Goal: Task Accomplishment & Management: Manage account settings

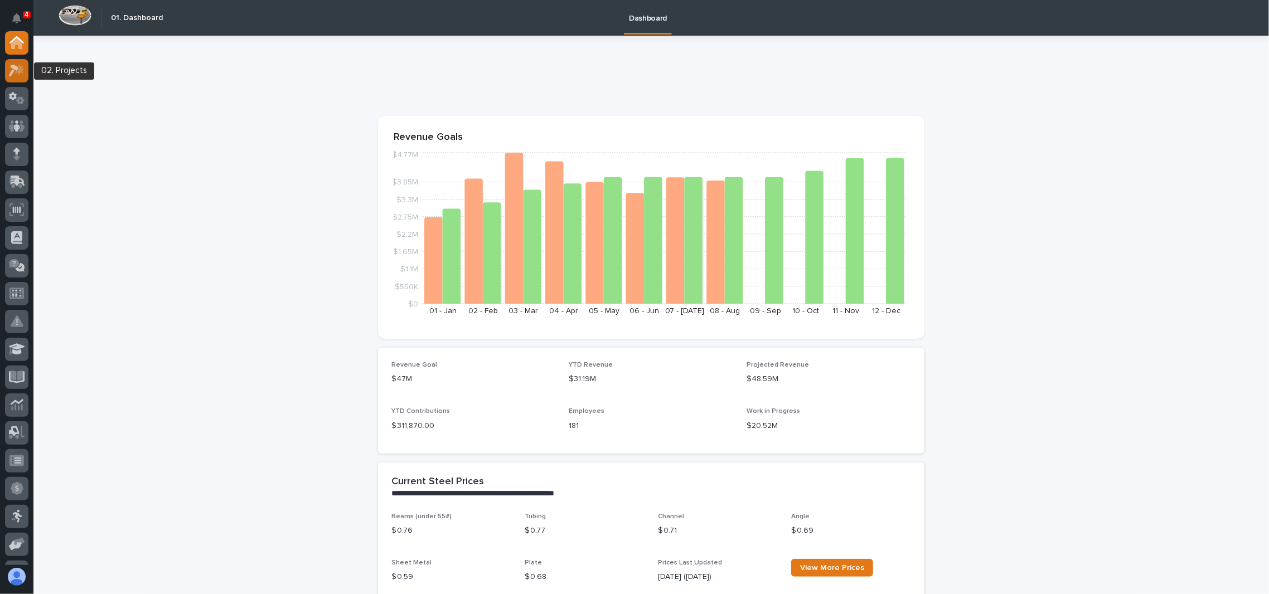
click at [19, 60] on div at bounding box center [16, 70] width 23 height 23
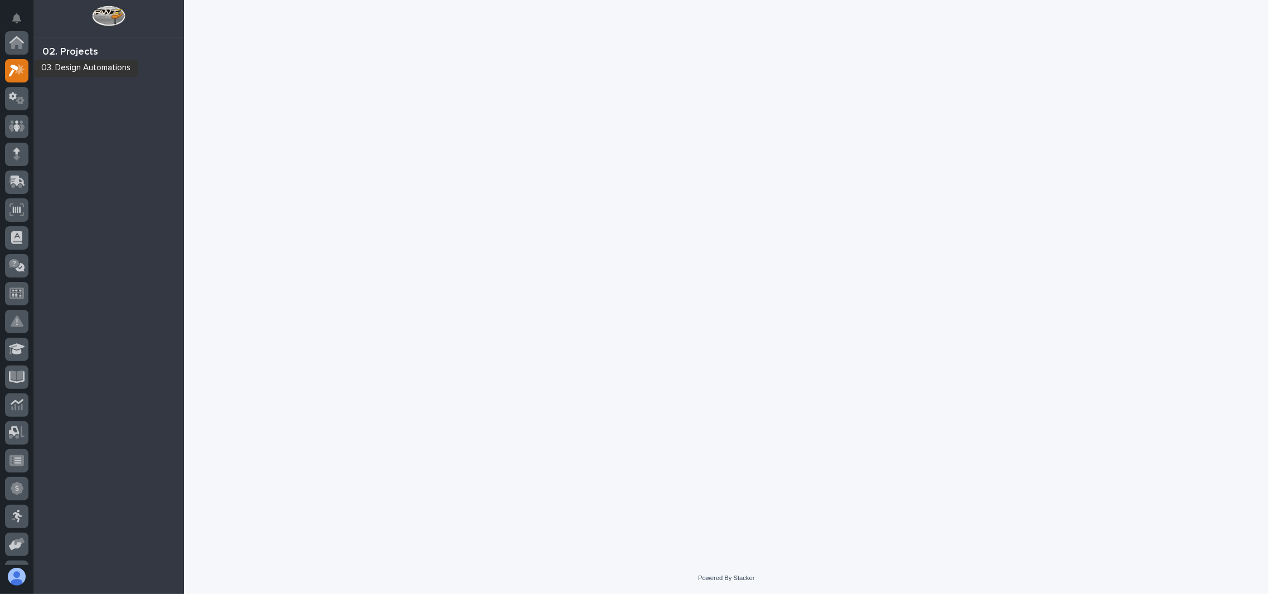
scroll to position [27, 0]
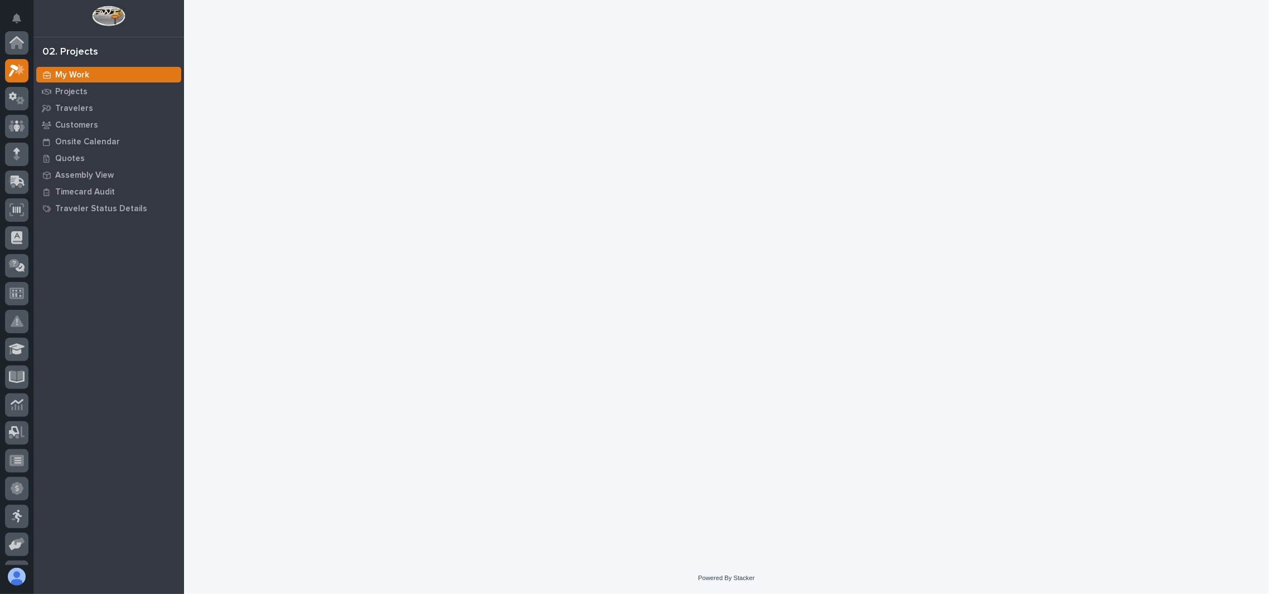
scroll to position [27, 0]
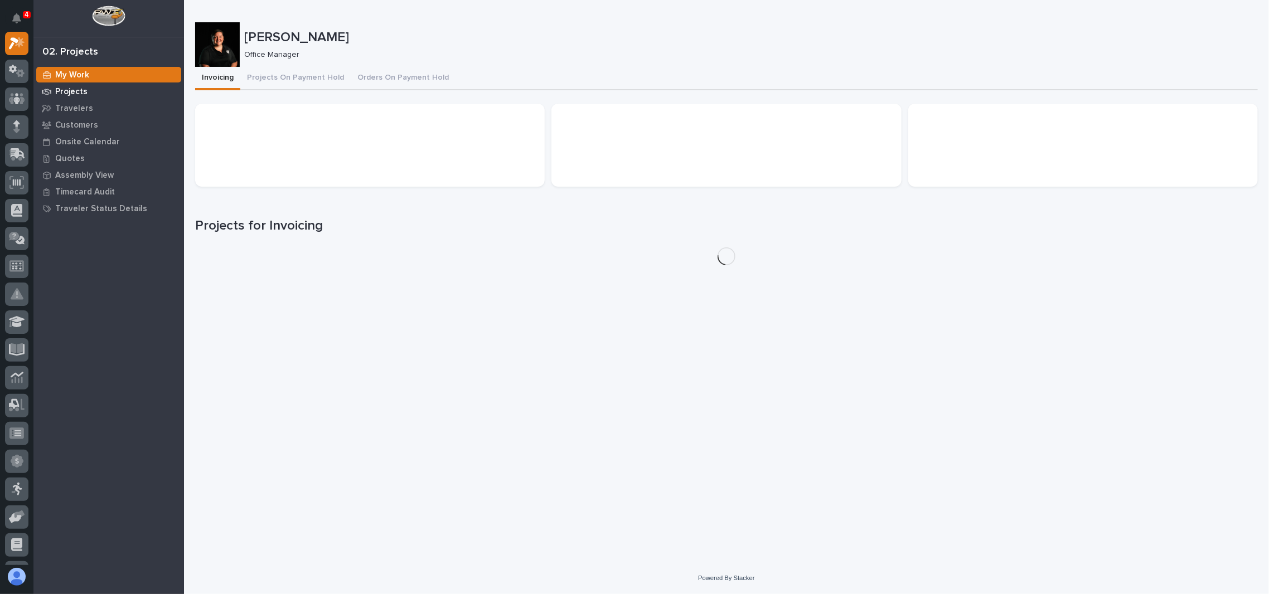
click at [67, 92] on p "Projects" at bounding box center [71, 92] width 32 height 10
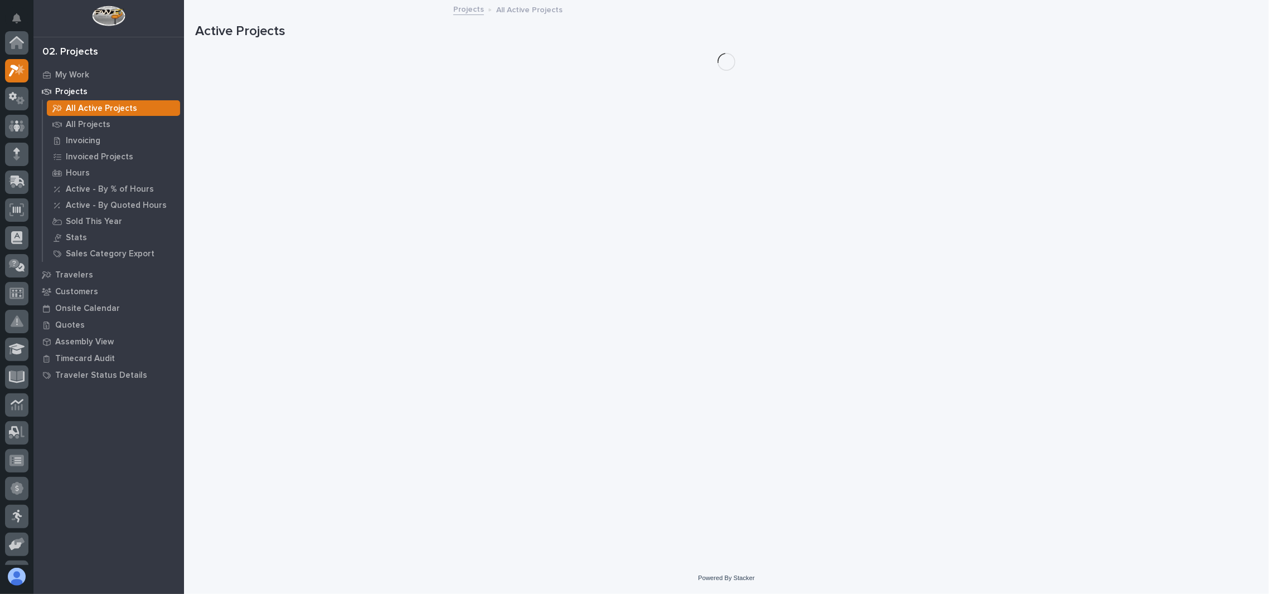
scroll to position [27, 0]
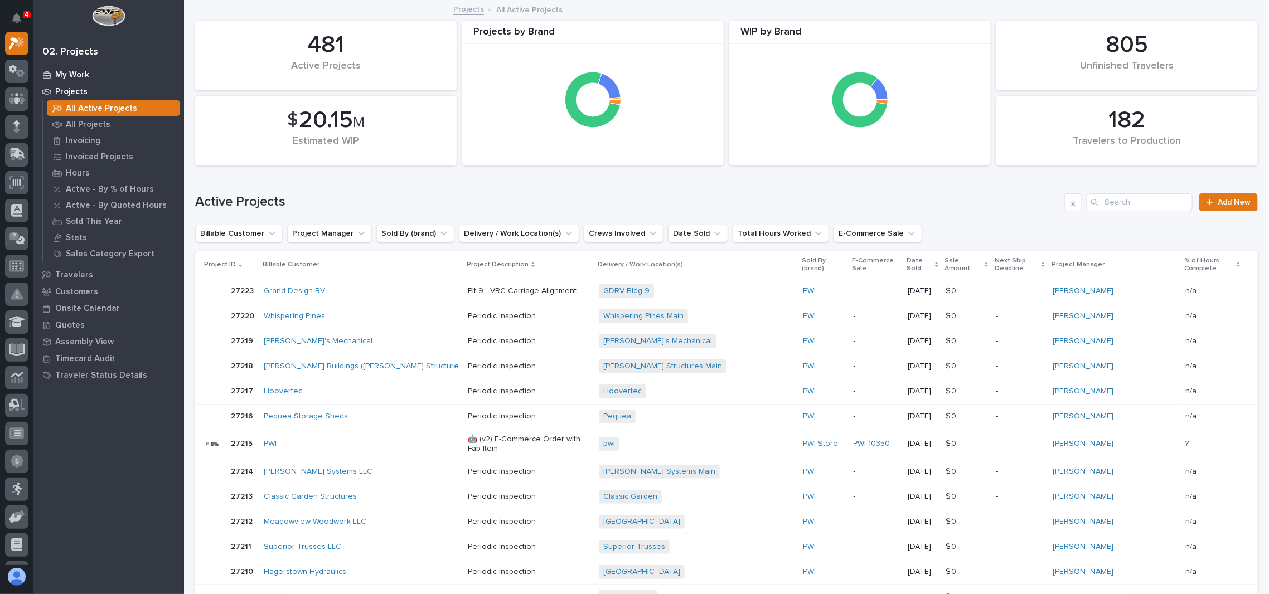
click at [82, 75] on p "My Work" at bounding box center [72, 75] width 34 height 10
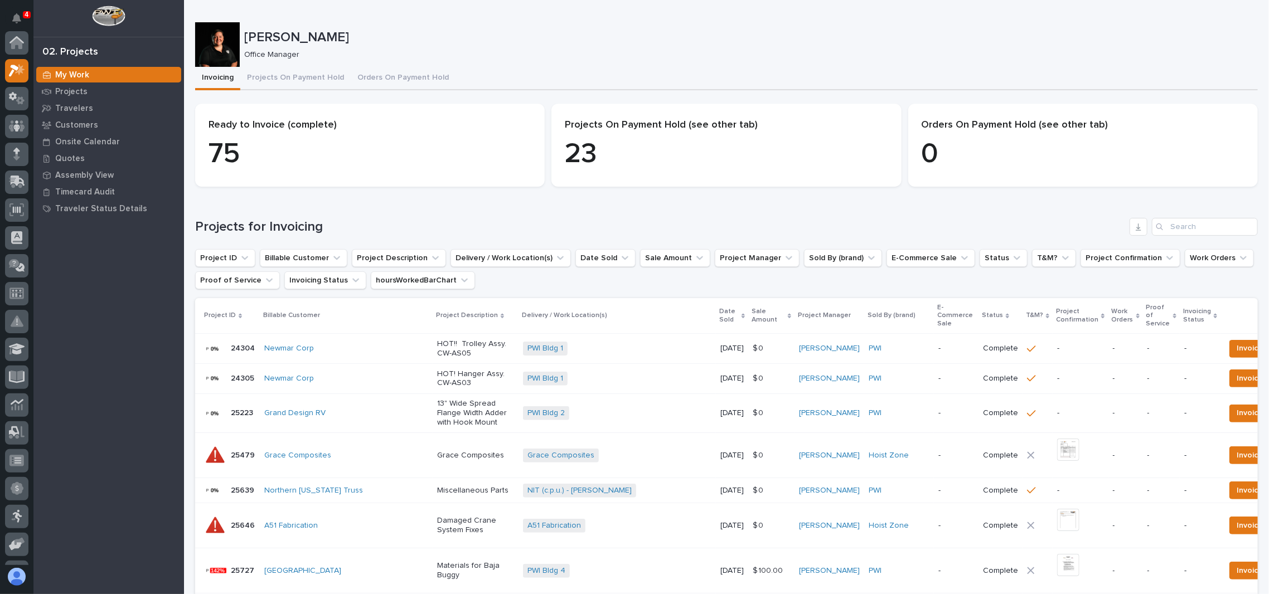
scroll to position [27, 0]
click at [295, 80] on button "Projects On Payment Hold" at bounding box center [295, 78] width 110 height 23
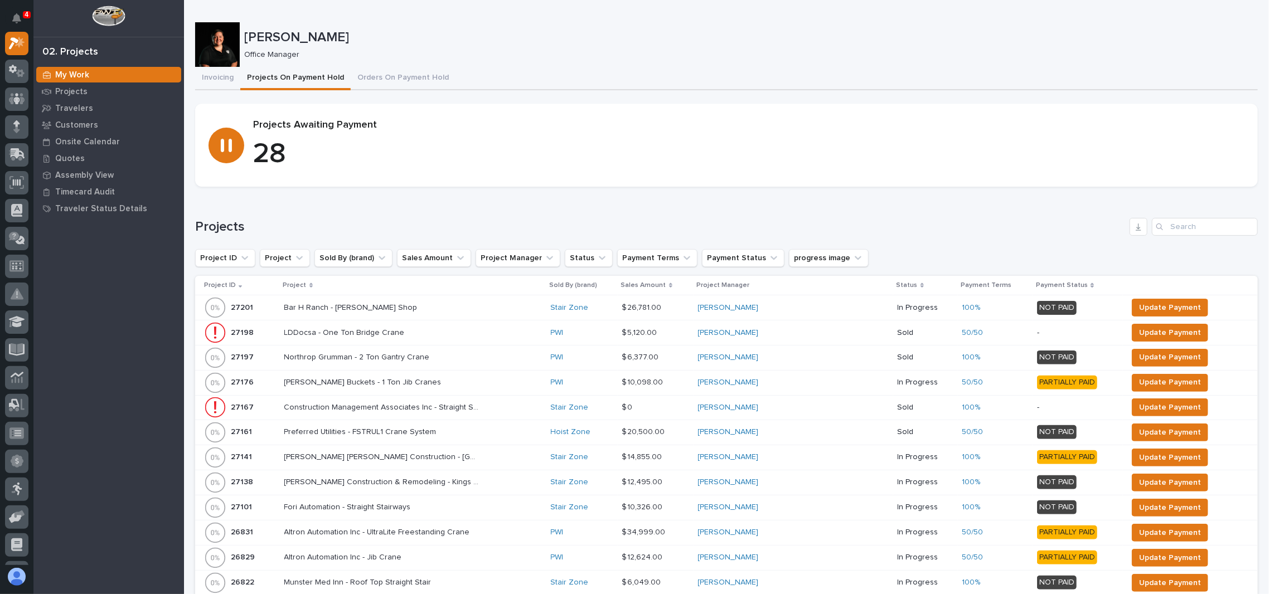
click at [305, 284] on p "Project" at bounding box center [294, 285] width 23 height 12
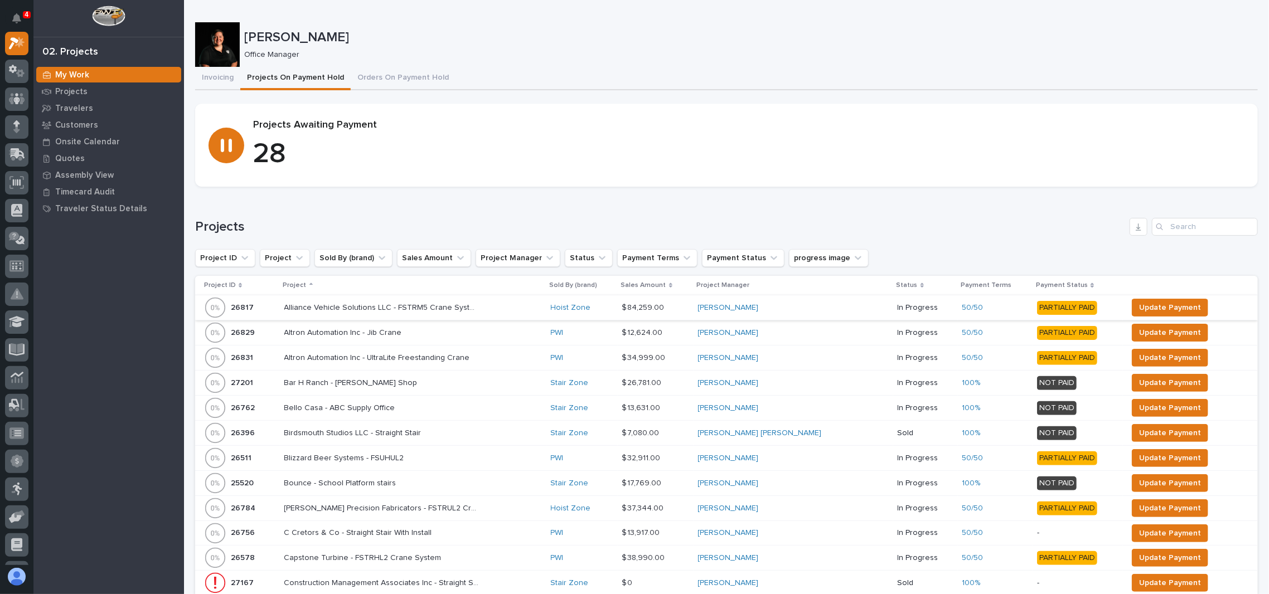
scroll to position [148, 0]
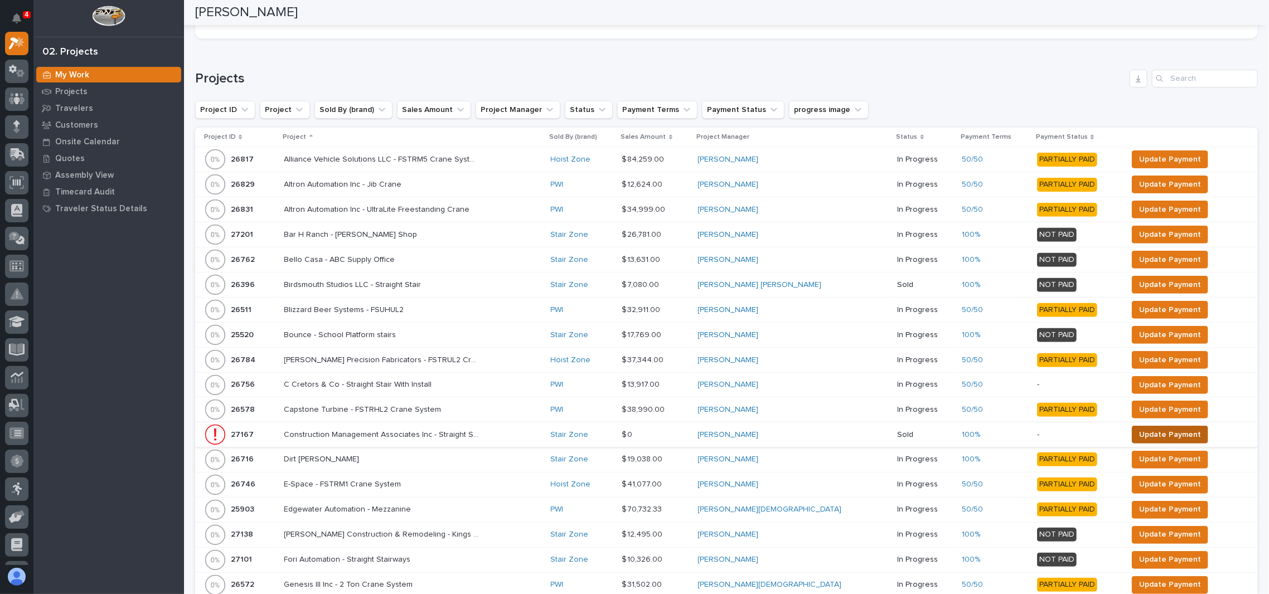
click at [1139, 435] on span "Update Payment" at bounding box center [1170, 434] width 62 height 13
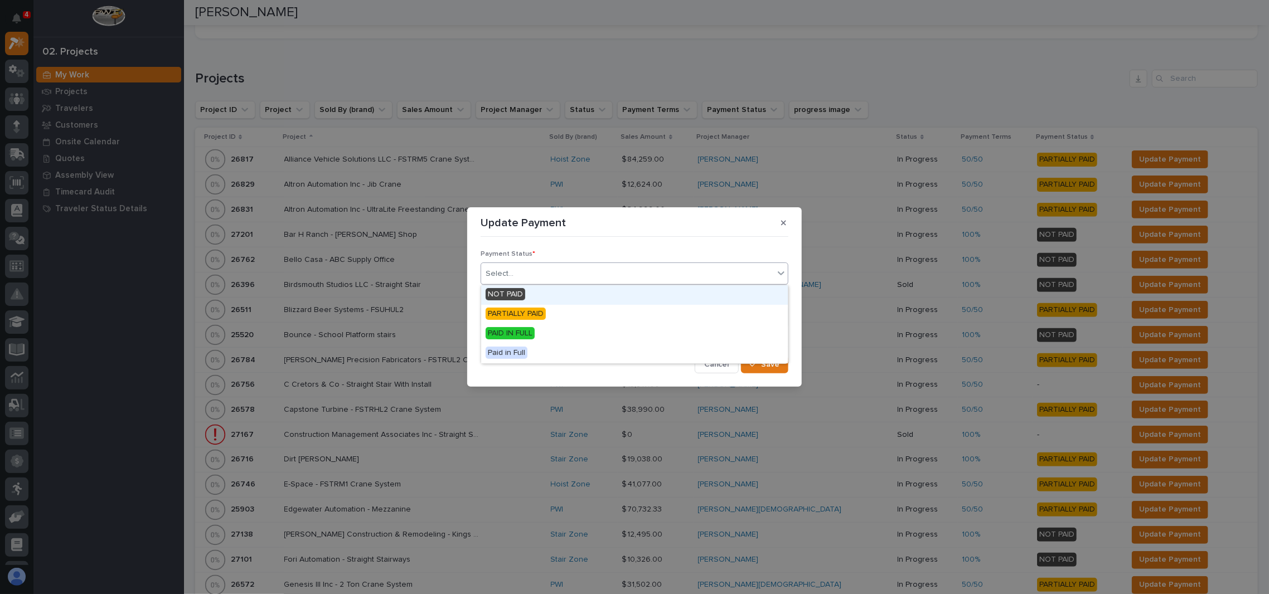
click at [590, 278] on div "Select..." at bounding box center [627, 274] width 293 height 18
click at [558, 337] on div "PAID IN FULL" at bounding box center [634, 334] width 307 height 20
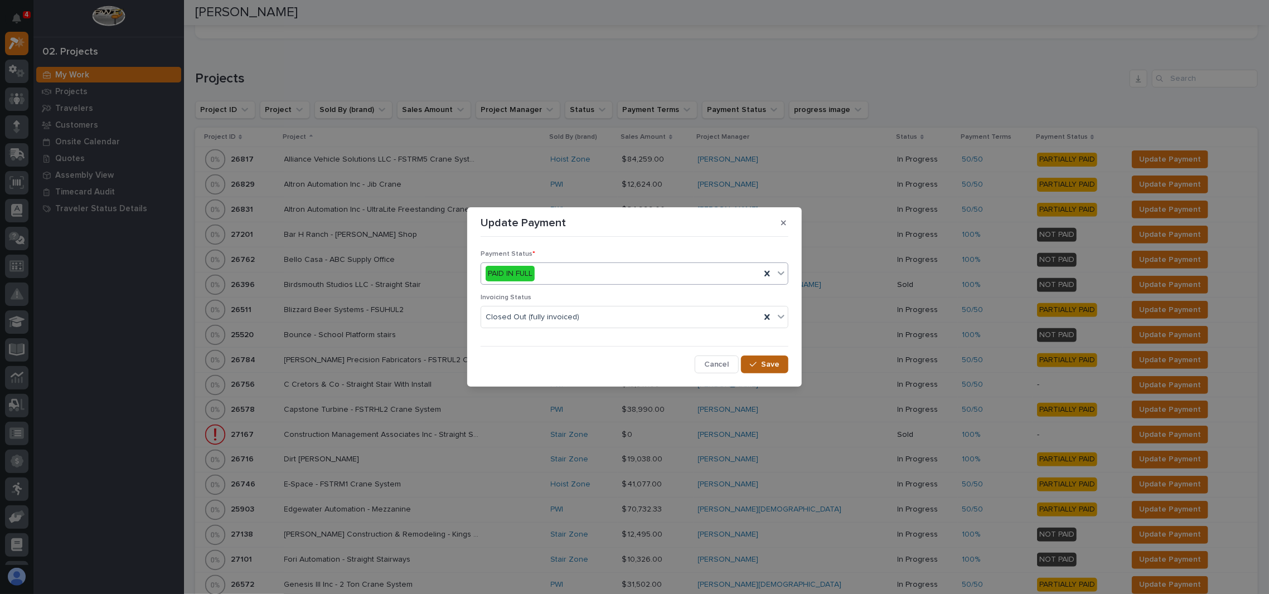
click at [777, 360] on span "Save" at bounding box center [770, 364] width 18 height 10
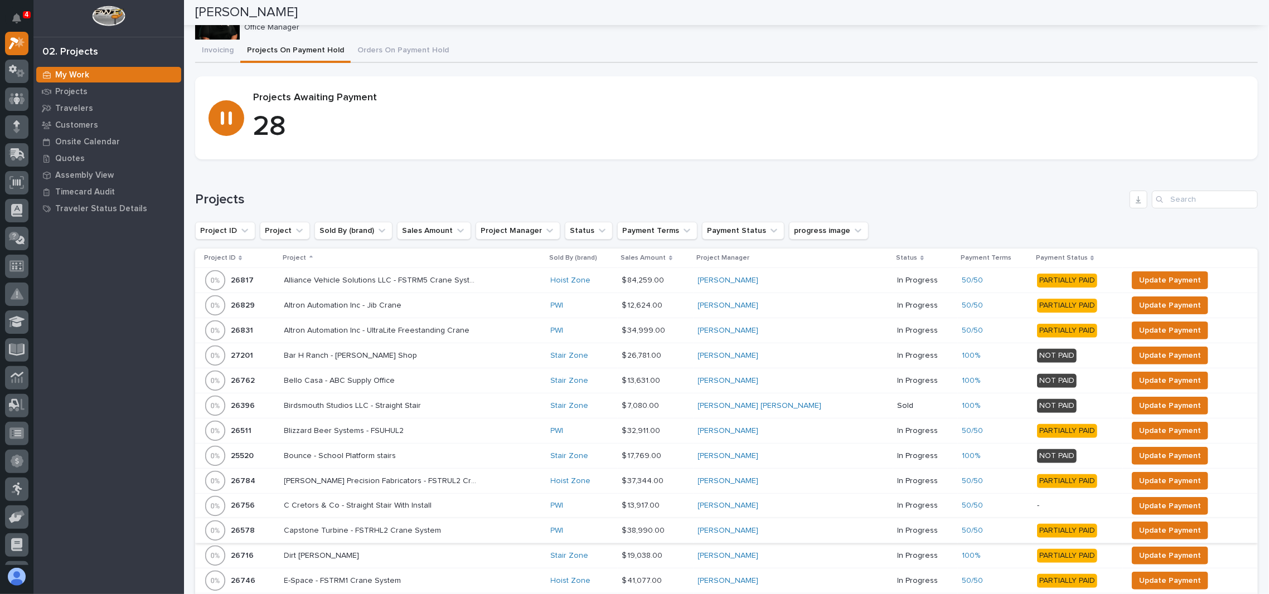
scroll to position [0, 0]
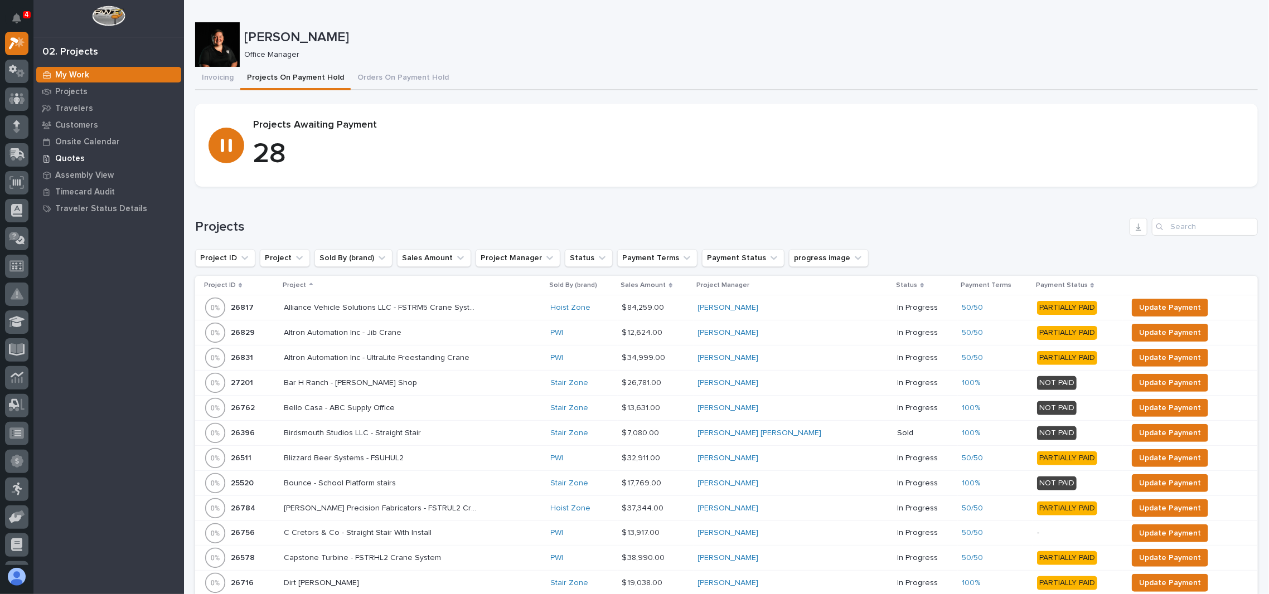
click at [58, 162] on p "Quotes" at bounding box center [70, 159] width 30 height 10
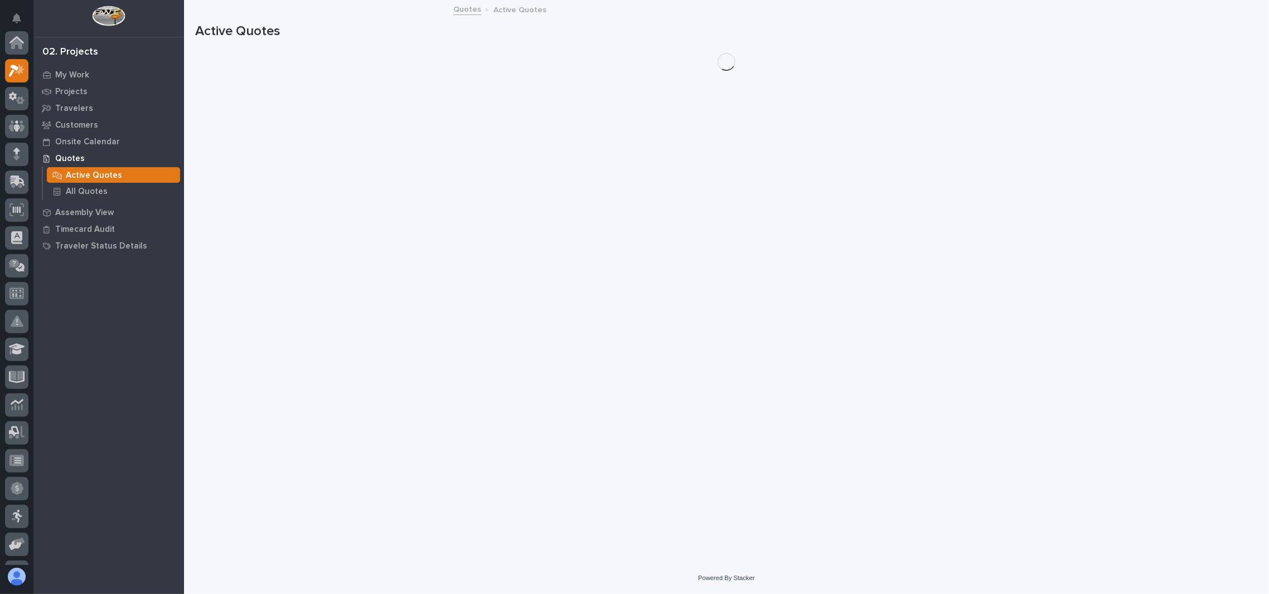
scroll to position [27, 0]
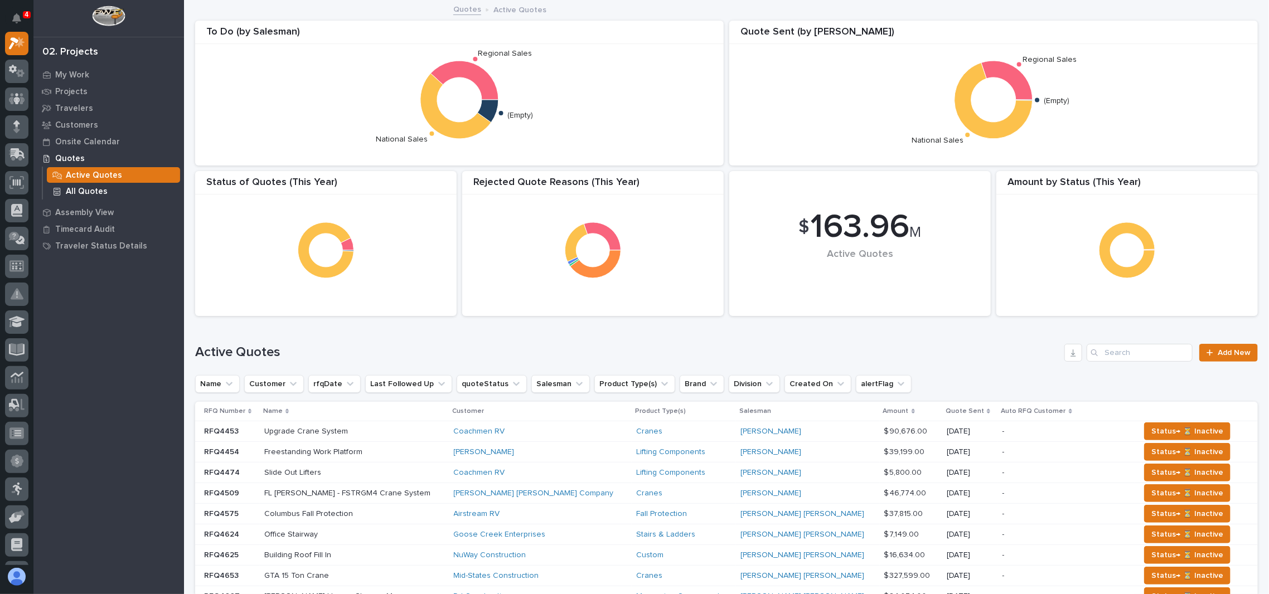
click at [76, 187] on p "All Quotes" at bounding box center [87, 192] width 42 height 10
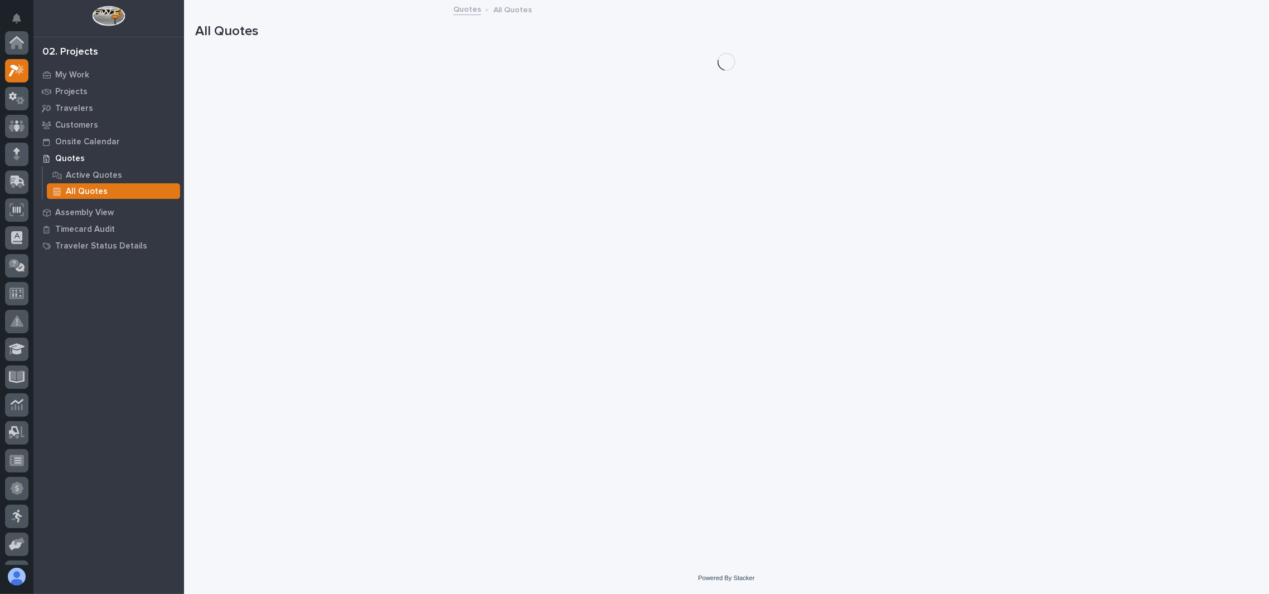
scroll to position [27, 0]
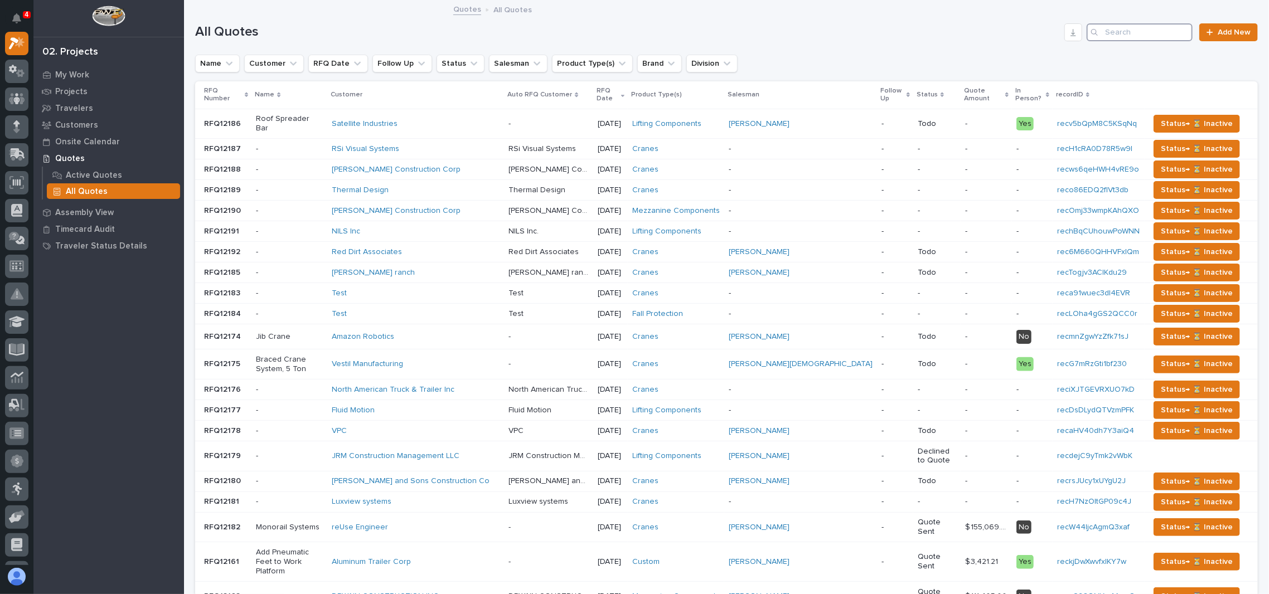
click at [1111, 29] on input "Search" at bounding box center [1139, 32] width 106 height 18
type input "midwest"
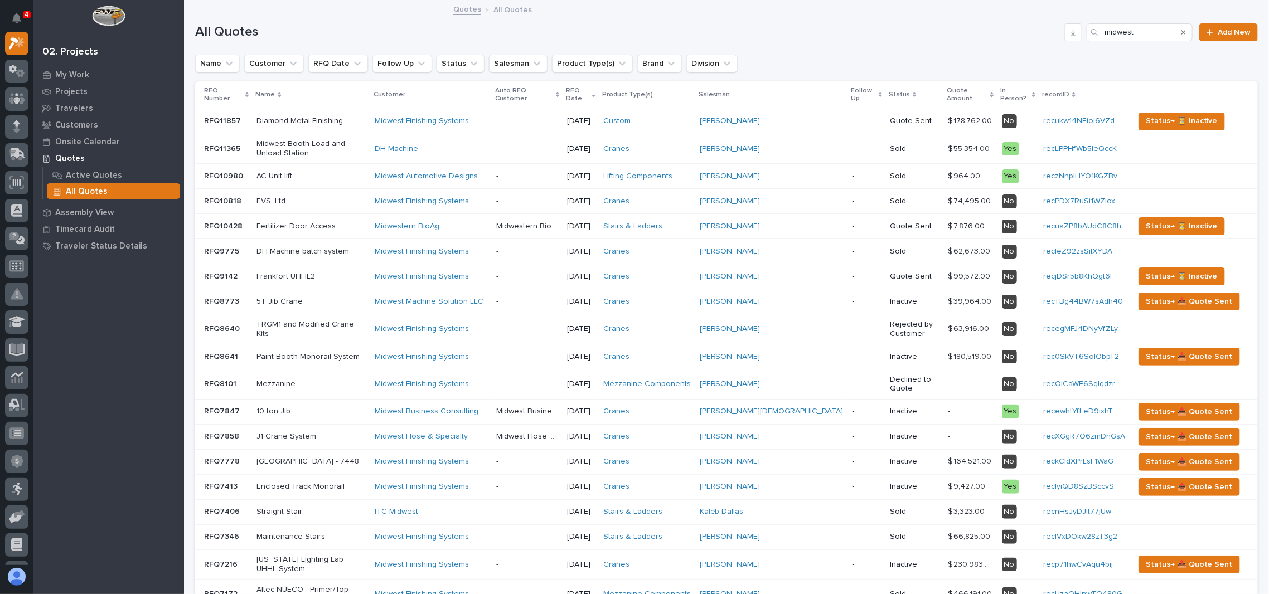
click at [405, 89] on p "Customer" at bounding box center [389, 95] width 32 height 12
click at [405, 93] on p "Customer" at bounding box center [389, 95] width 32 height 12
click at [65, 74] on p "My Work" at bounding box center [72, 75] width 34 height 10
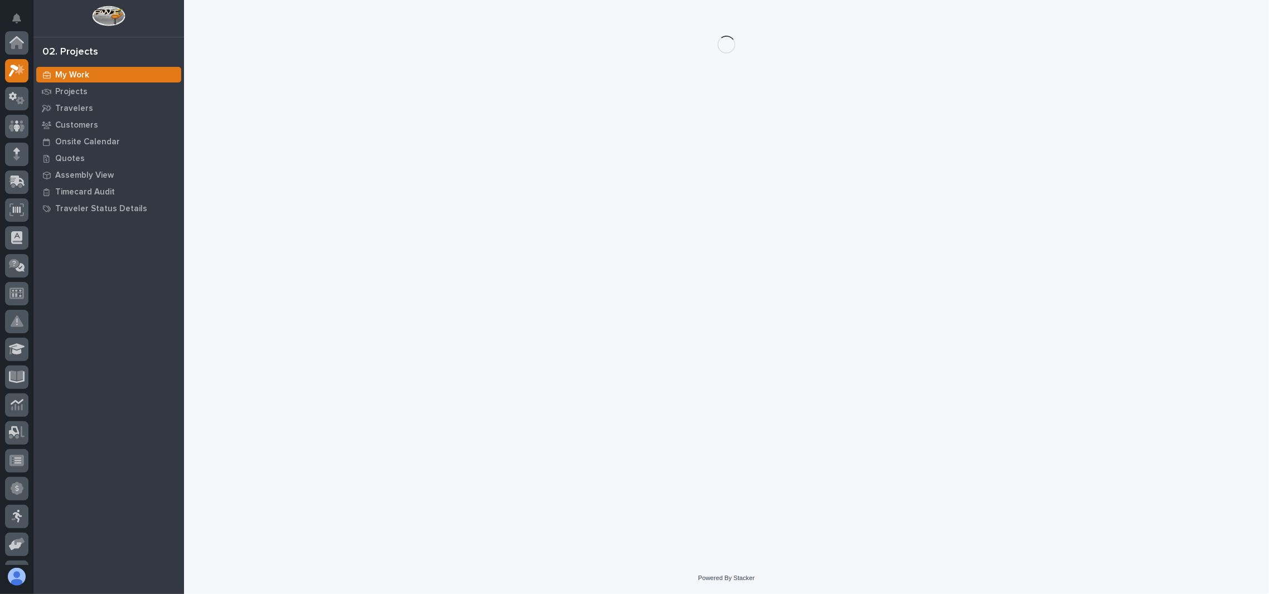
scroll to position [27, 0]
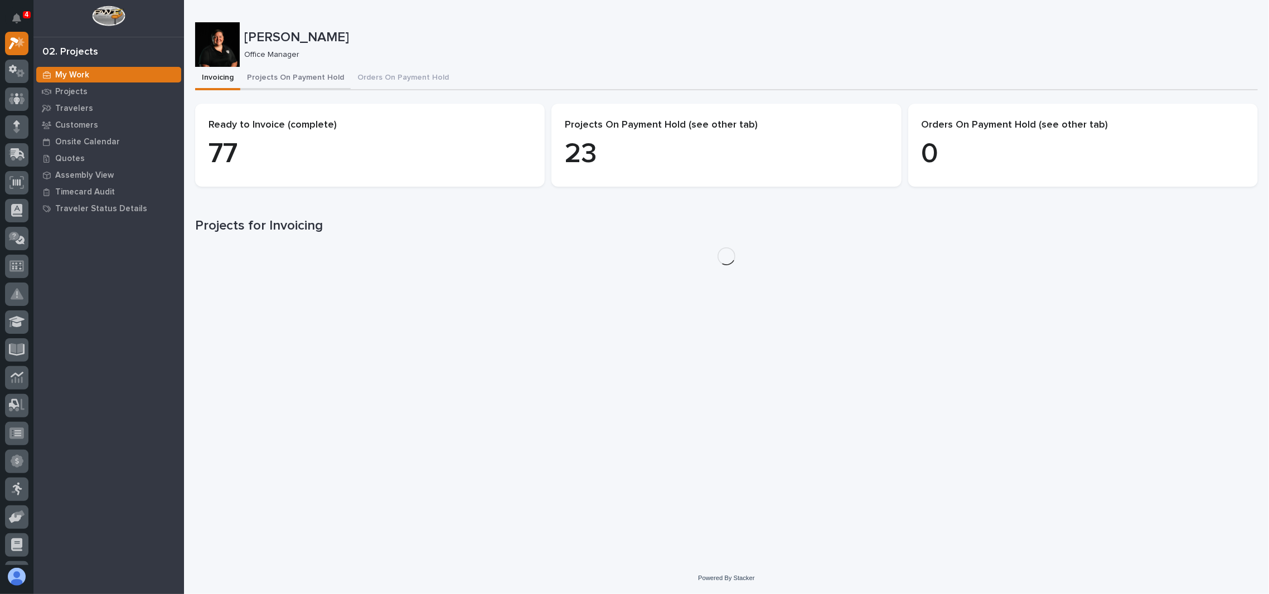
click at [283, 81] on button "Projects On Payment Hold" at bounding box center [295, 78] width 110 height 23
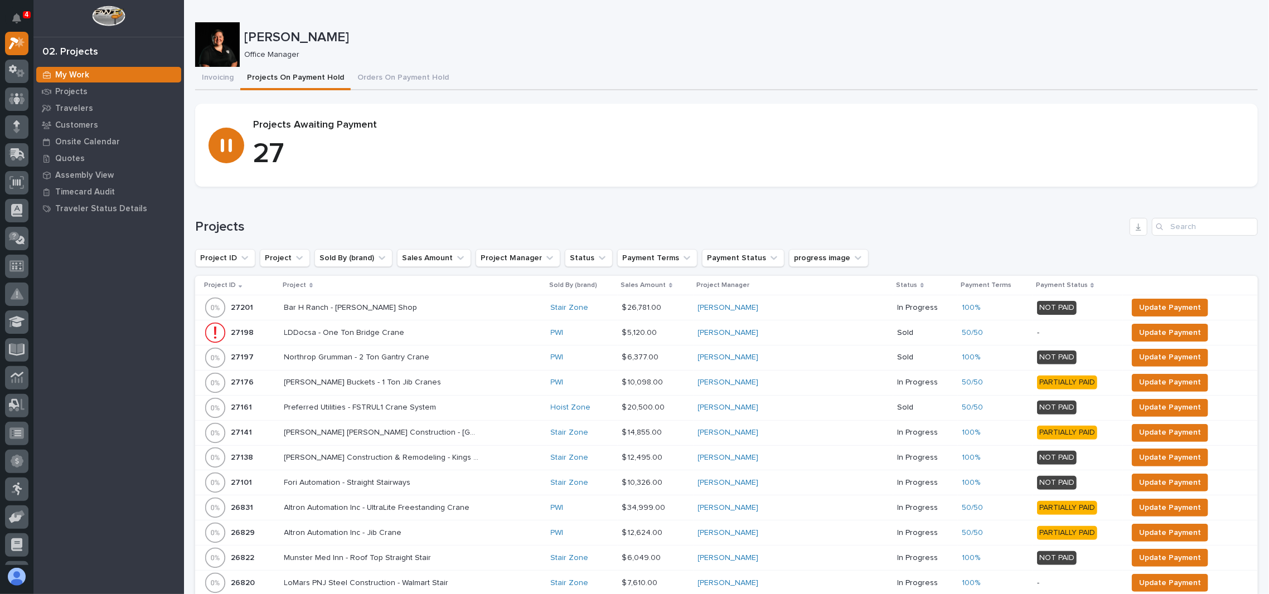
click at [300, 283] on p "Project" at bounding box center [294, 285] width 23 height 12
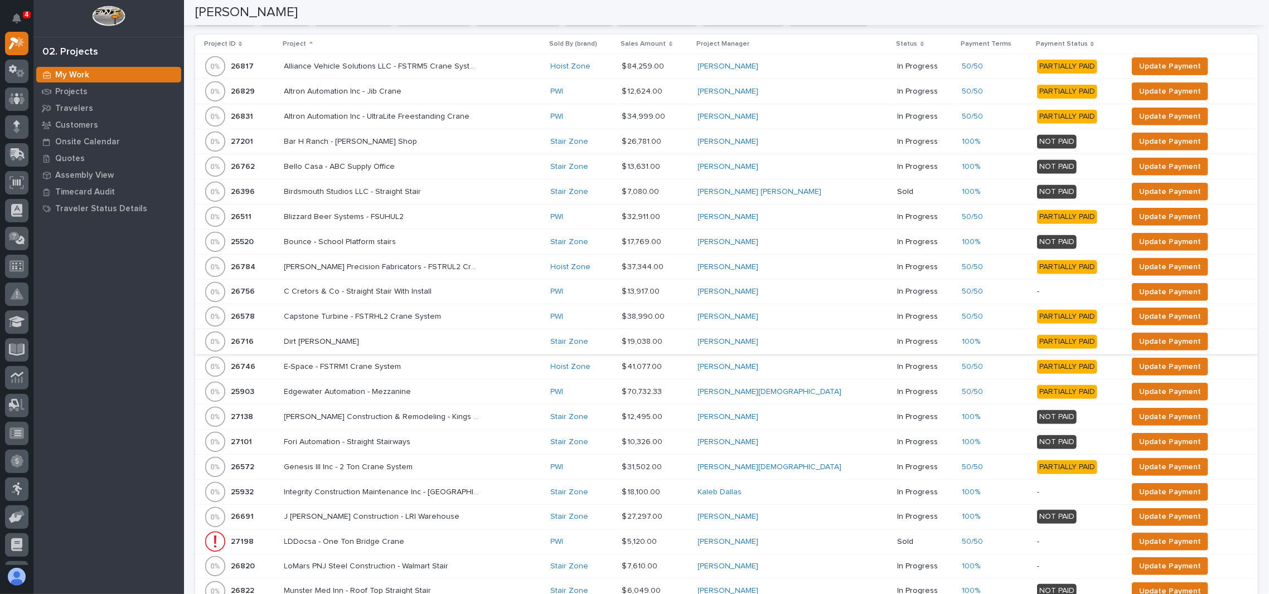
scroll to position [446, 0]
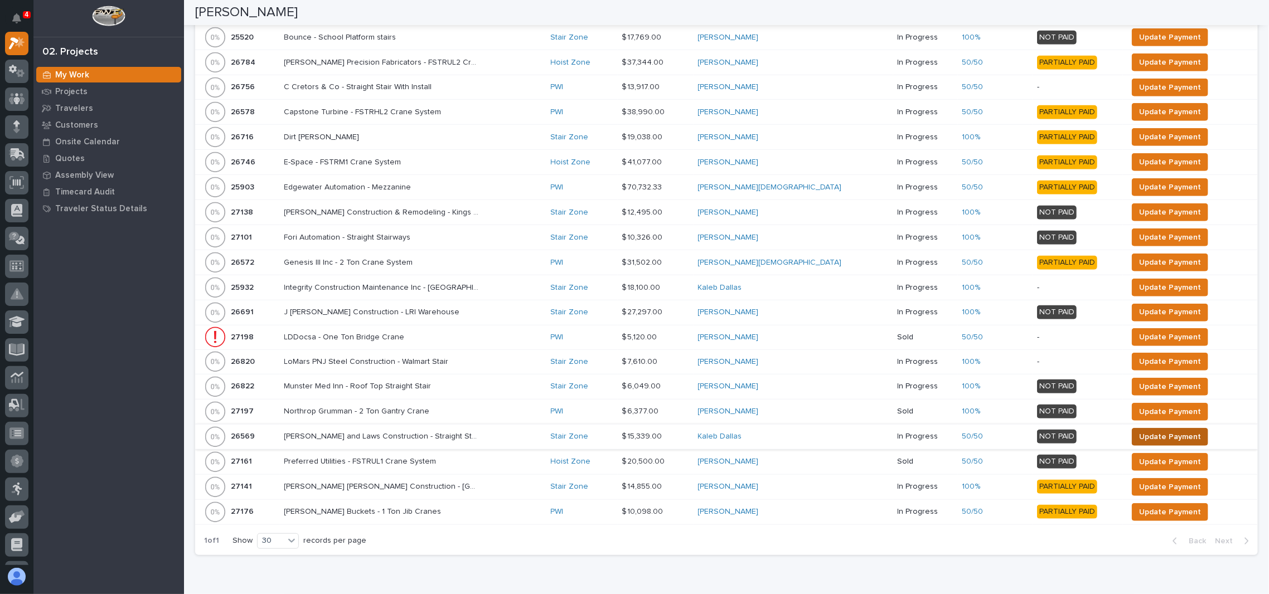
click at [1131, 434] on button "Update Payment" at bounding box center [1169, 437] width 76 height 18
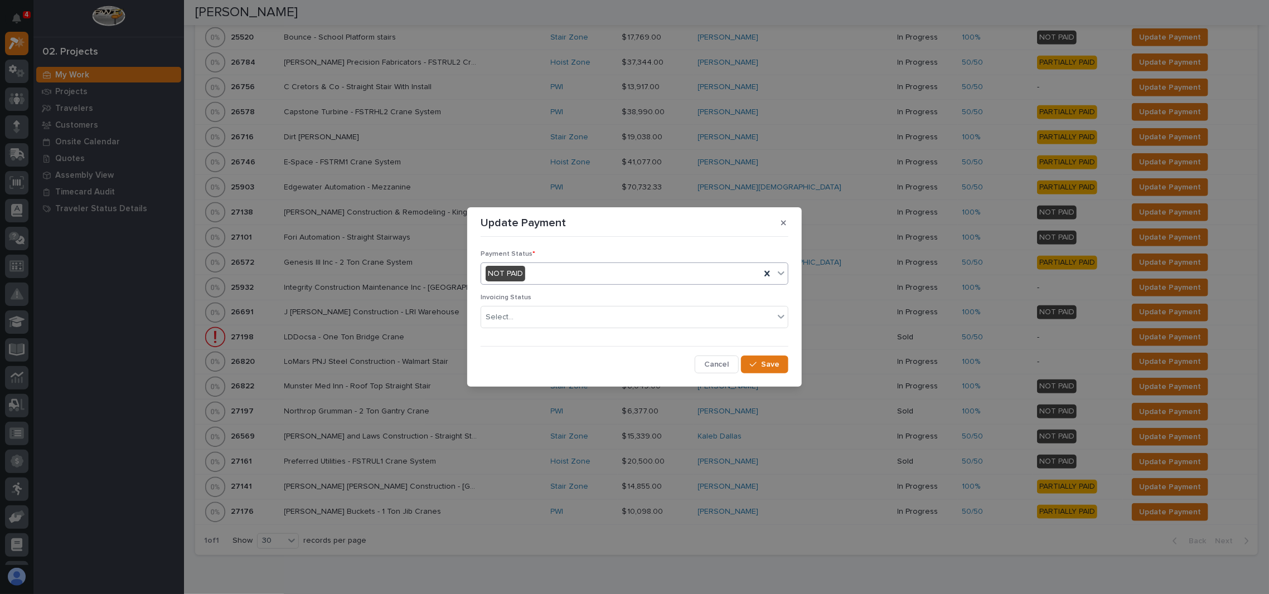
click at [549, 283] on div "NOT PAID" at bounding box center [634, 274] width 308 height 22
click at [534, 337] on span "PAID IN FULL" at bounding box center [509, 333] width 49 height 12
click at [766, 363] on span "Save" at bounding box center [770, 364] width 18 height 10
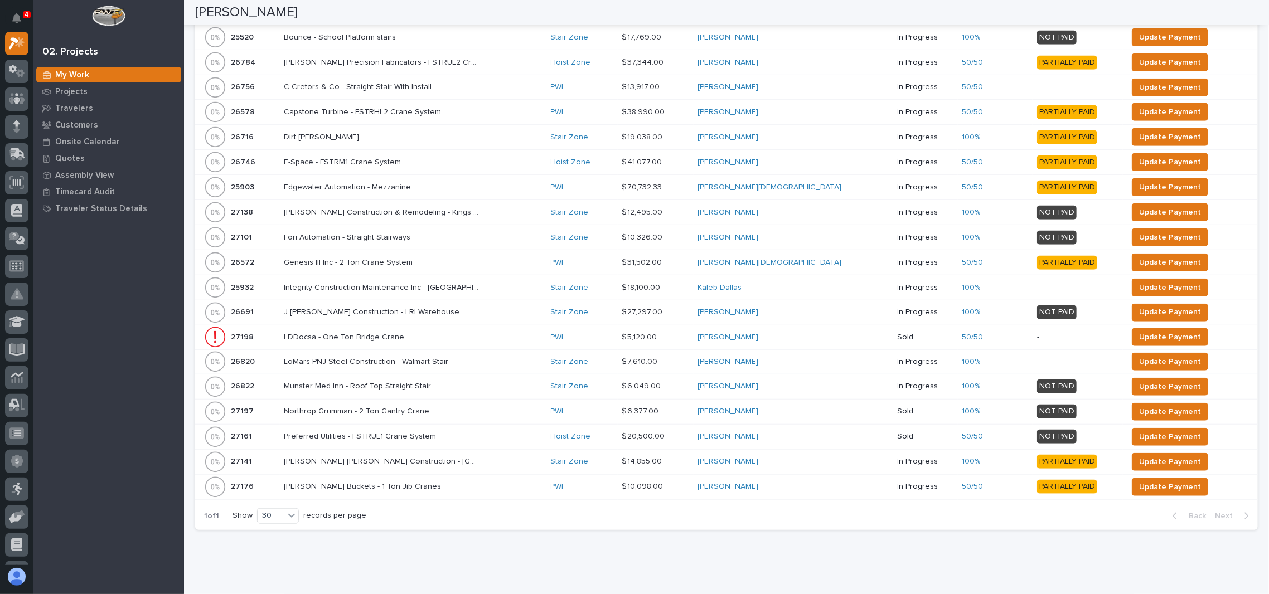
scroll to position [433, 0]
